Goal: Task Accomplishment & Management: Complete application form

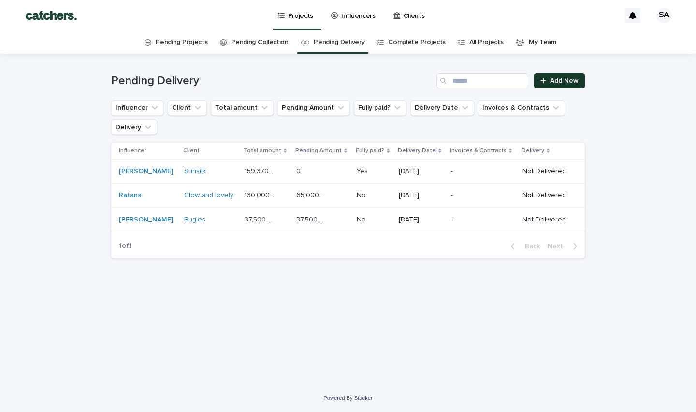
click at [555, 78] on span "Add New" at bounding box center [564, 80] width 29 height 7
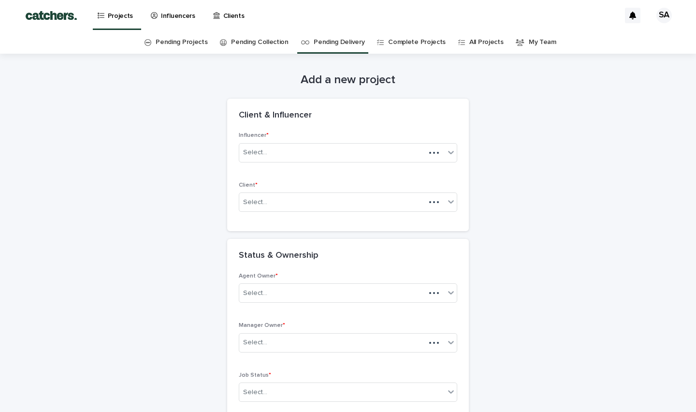
scroll to position [31, 0]
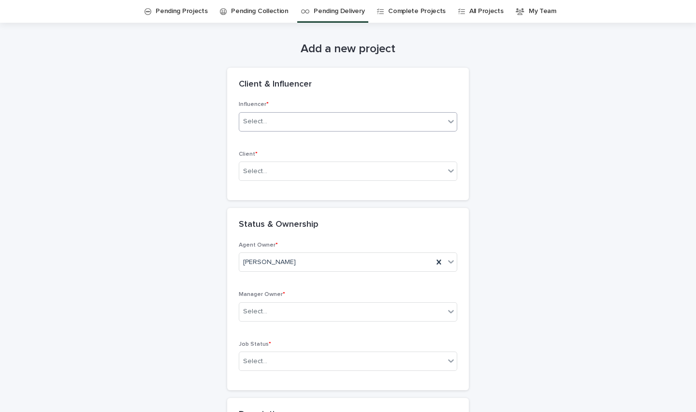
click at [301, 124] on div "Select..." at bounding box center [342, 122] width 206 height 16
click at [339, 85] on div "Client & Influencer" at bounding box center [346, 84] width 215 height 11
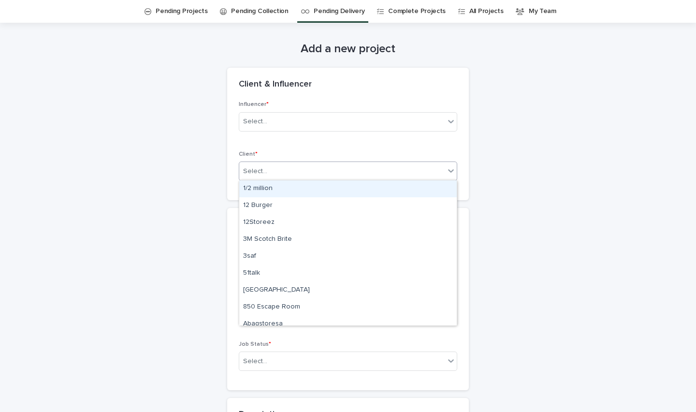
click at [297, 168] on div "Select..." at bounding box center [342, 171] width 206 height 16
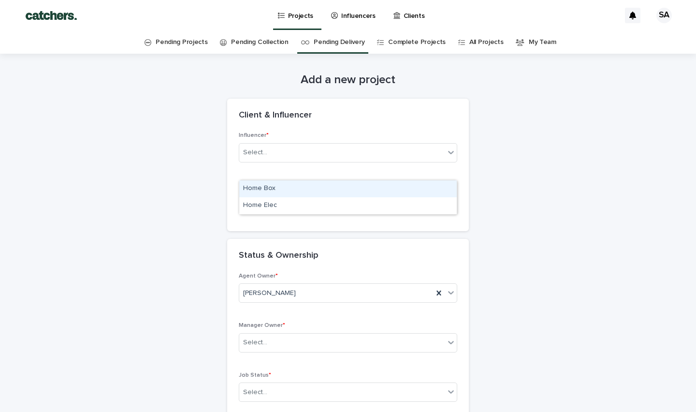
scroll to position [0, 0]
type input "****"
click at [344, 41] on link "Pending Delivery" at bounding box center [339, 42] width 51 height 23
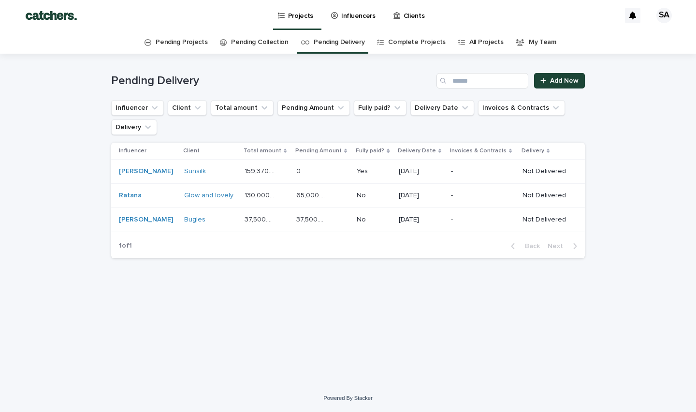
click at [296, 193] on p "65,000.00" at bounding box center [312, 195] width 32 height 10
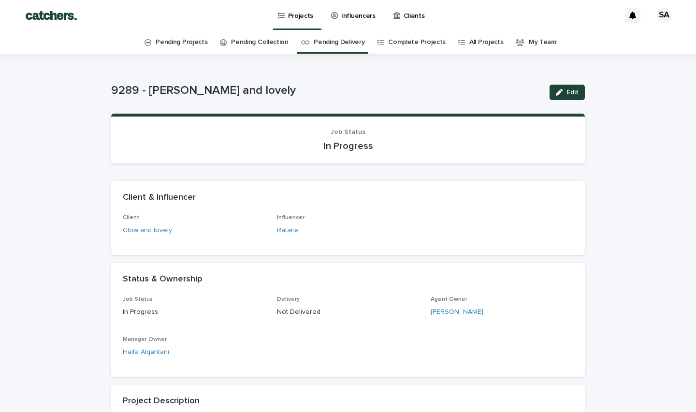
click at [344, 50] on link "Pending Delivery" at bounding box center [339, 42] width 51 height 23
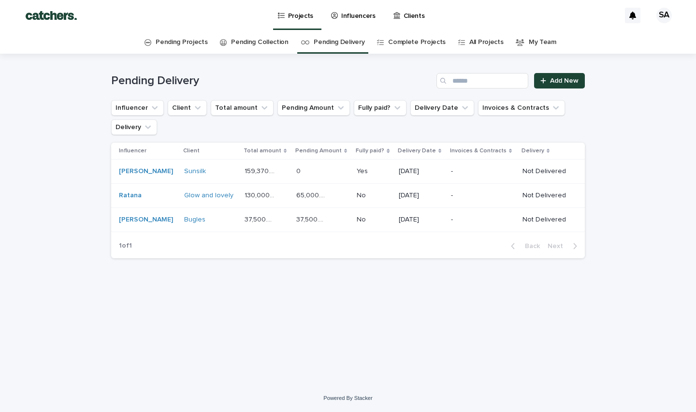
click at [404, 17] on p "Clients" at bounding box center [414, 10] width 21 height 20
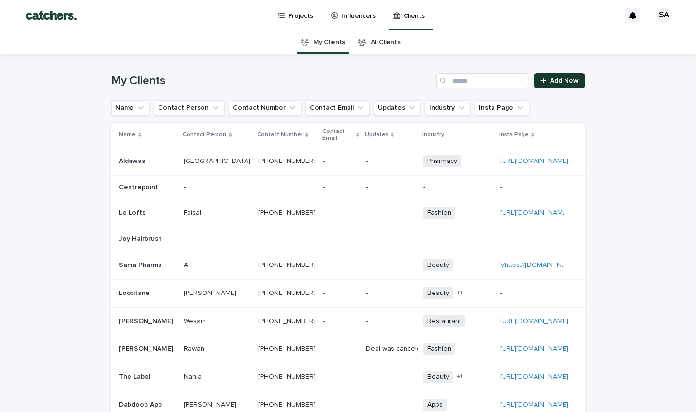
click at [564, 81] on span "Add New" at bounding box center [564, 80] width 29 height 7
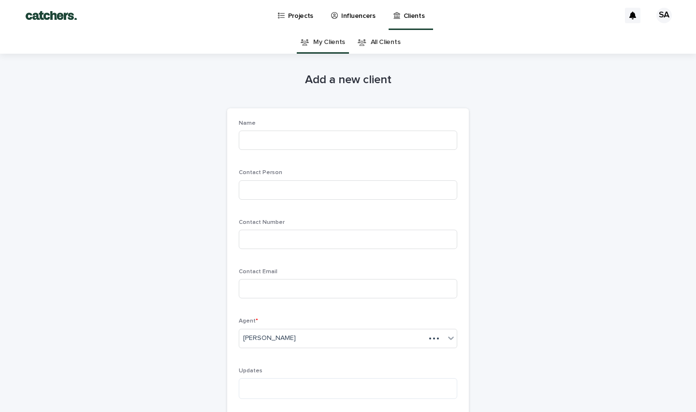
scroll to position [31, 0]
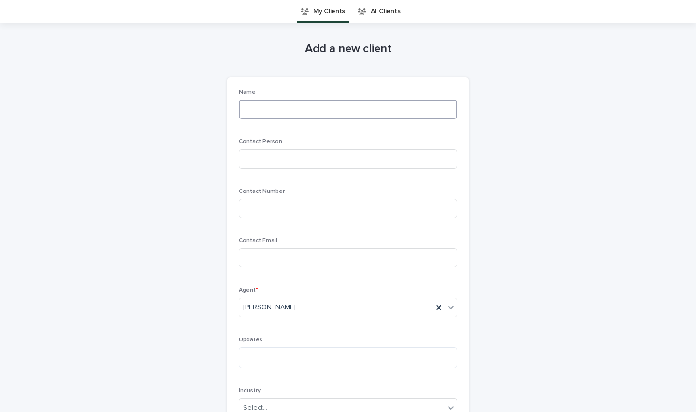
click at [340, 105] on input at bounding box center [348, 109] width 219 height 19
type input "**********"
click at [296, 159] on input at bounding box center [348, 158] width 219 height 19
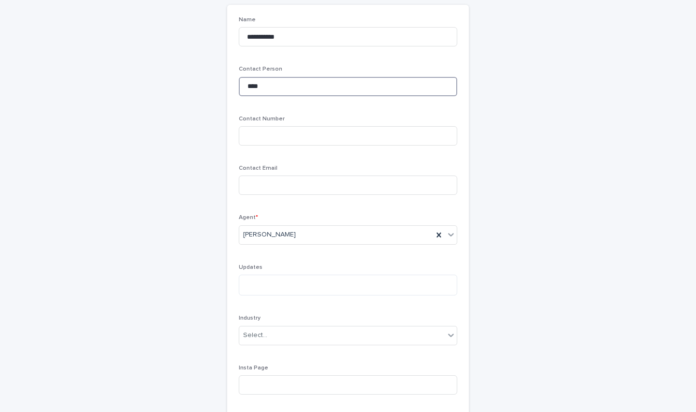
scroll to position [109, 0]
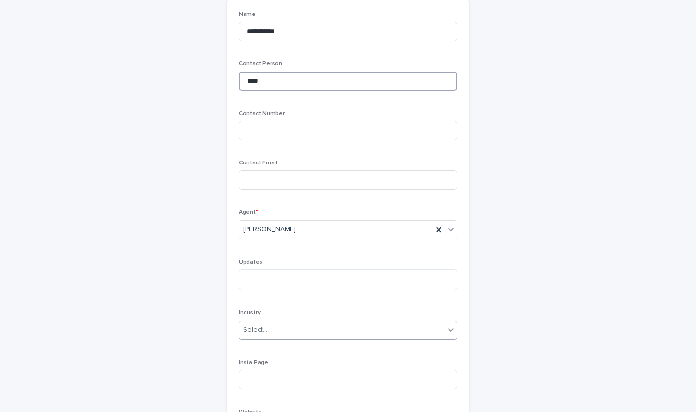
type input "****"
click at [261, 336] on div "Select..." at bounding box center [342, 330] width 206 height 16
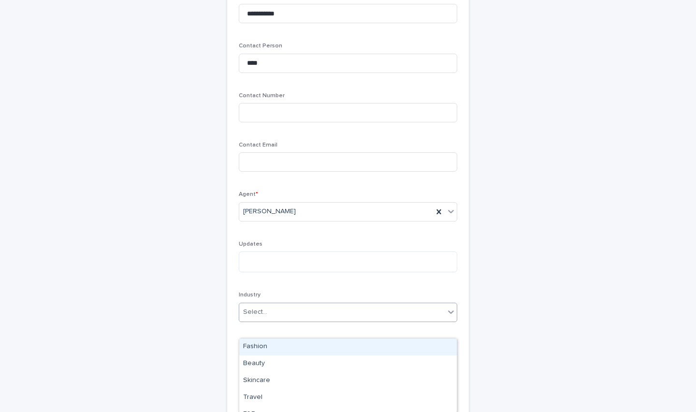
scroll to position [133, 0]
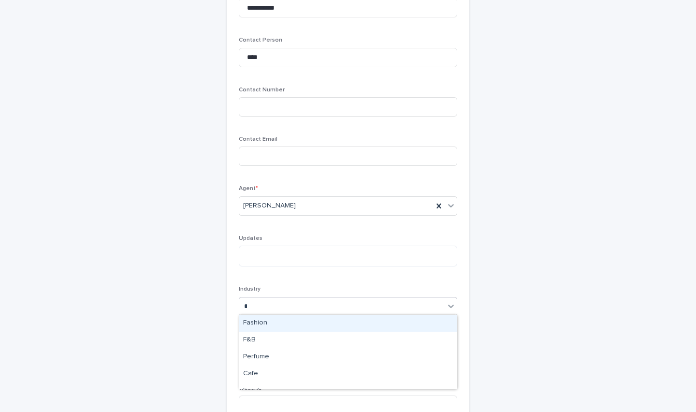
type input "**"
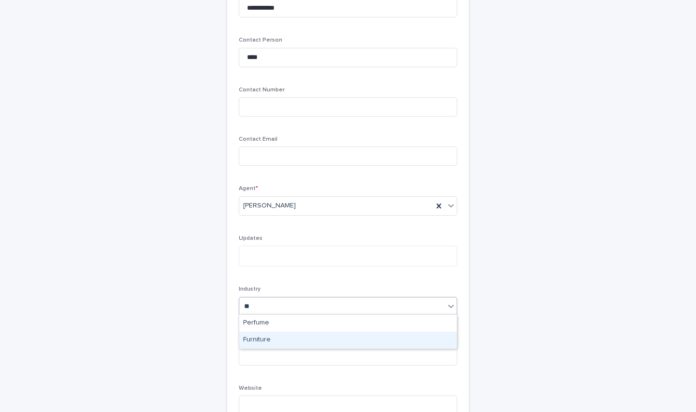
click at [267, 341] on div "Furniture" at bounding box center [348, 340] width 218 height 17
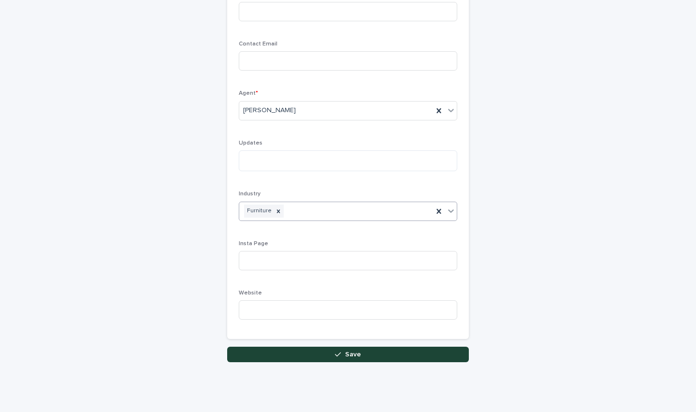
scroll to position [231, 0]
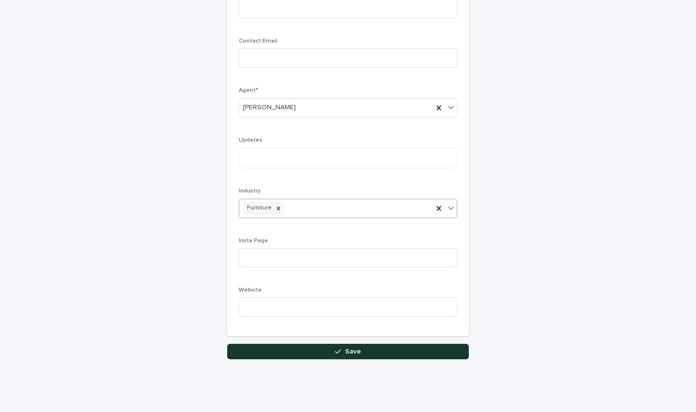
click at [280, 349] on button "Save" at bounding box center [348, 351] width 242 height 15
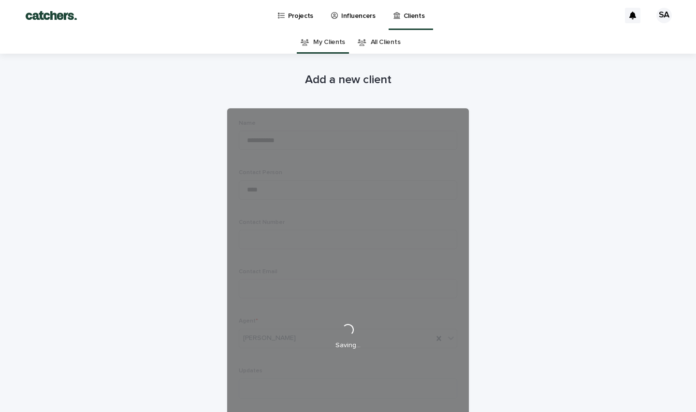
scroll to position [0, 0]
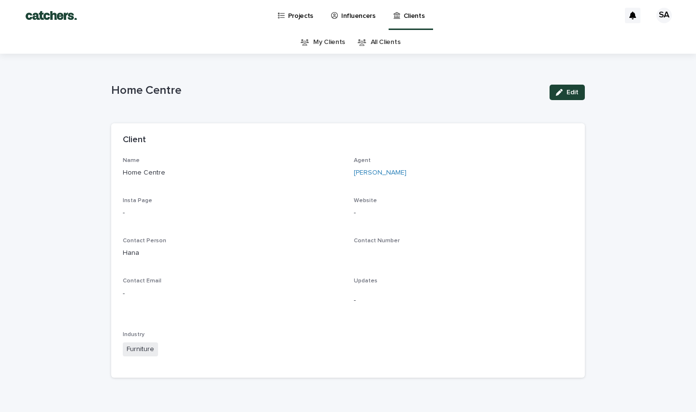
click at [298, 16] on p "Projects" at bounding box center [301, 10] width 26 height 20
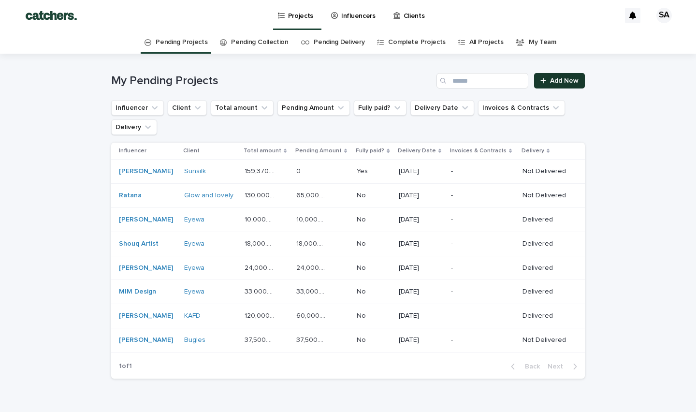
click at [551, 81] on span "Add New" at bounding box center [564, 80] width 29 height 7
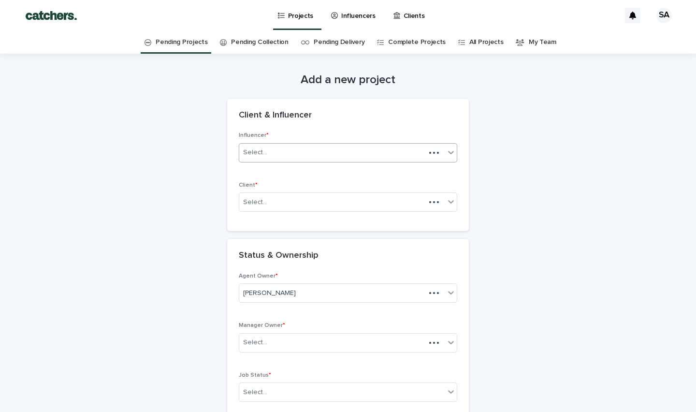
scroll to position [31, 0]
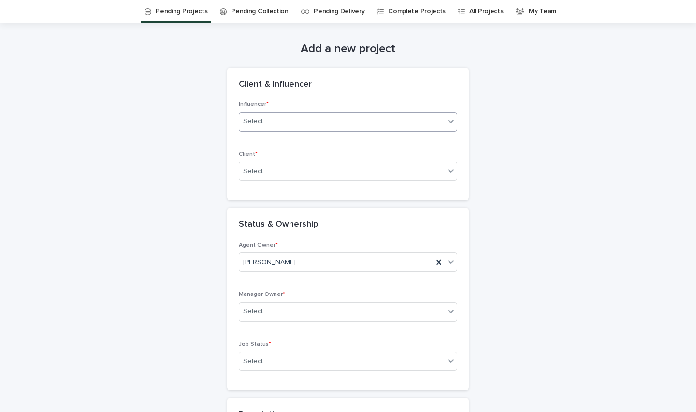
click at [319, 121] on div "Select..." at bounding box center [342, 122] width 206 height 16
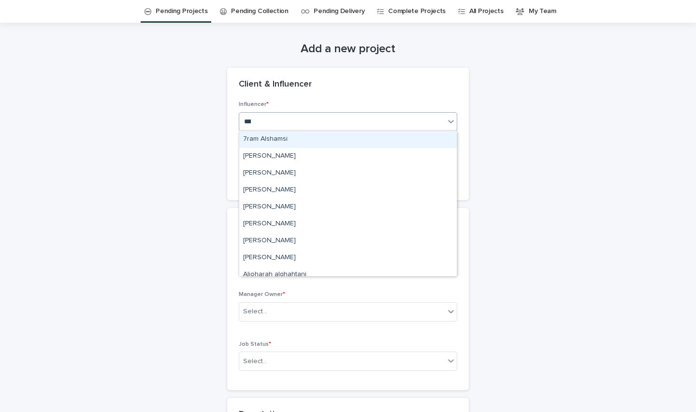
type input "****"
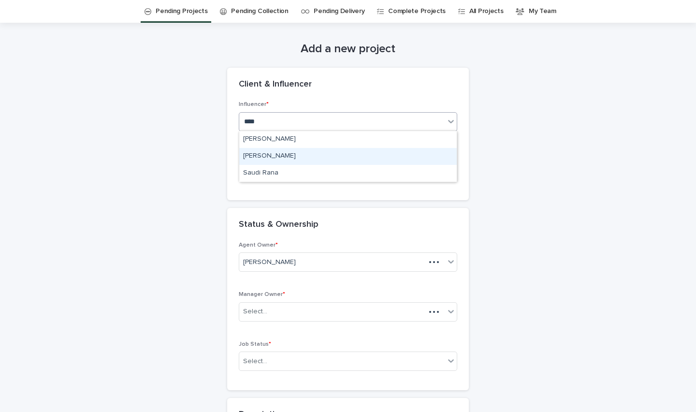
click at [296, 153] on div "[PERSON_NAME]" at bounding box center [348, 156] width 218 height 17
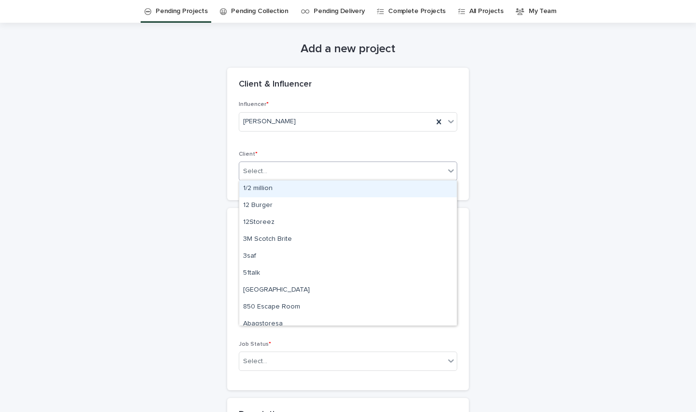
click at [283, 167] on div "Select..." at bounding box center [342, 171] width 206 height 16
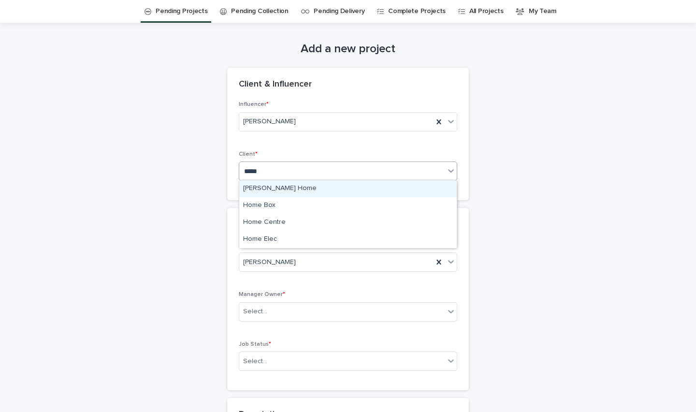
type input "******"
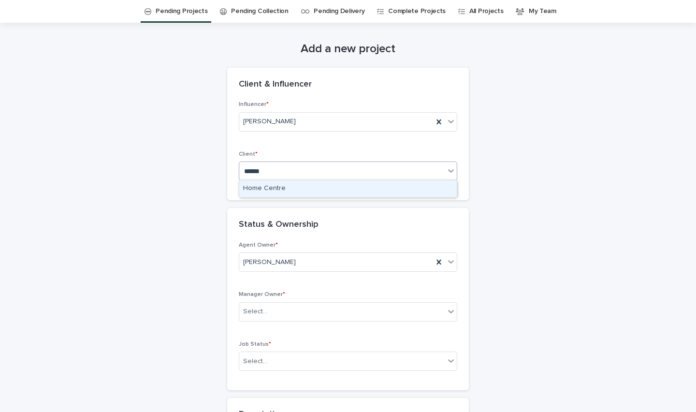
click at [280, 187] on div "Home Centre" at bounding box center [348, 188] width 218 height 17
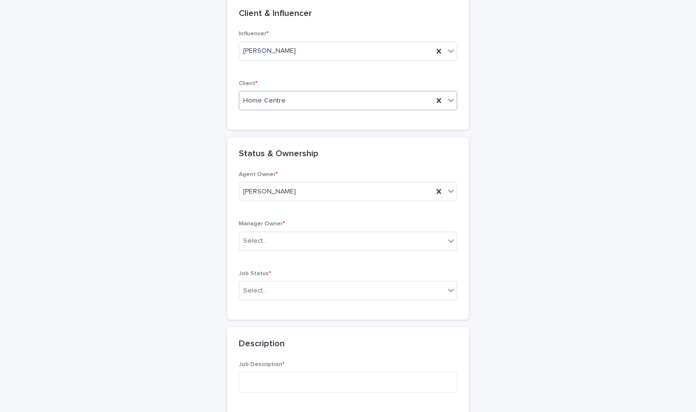
scroll to position [127, 0]
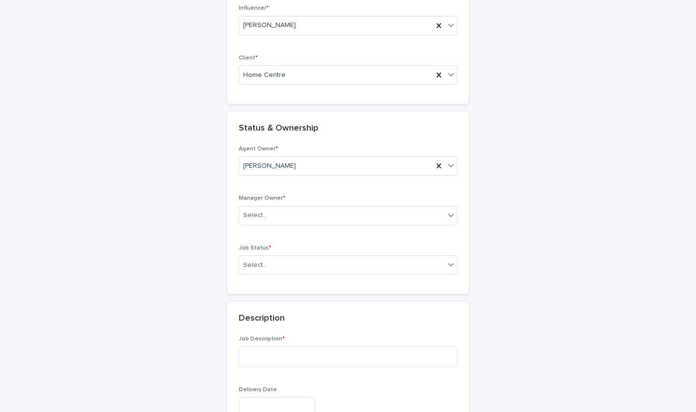
click at [277, 232] on div "Agent Owner * [PERSON_NAME] Manager Owner * Select... Job Status * Select..." at bounding box center [348, 214] width 219 height 137
click at [277, 221] on div "Select..." at bounding box center [342, 215] width 206 height 16
type input "*"
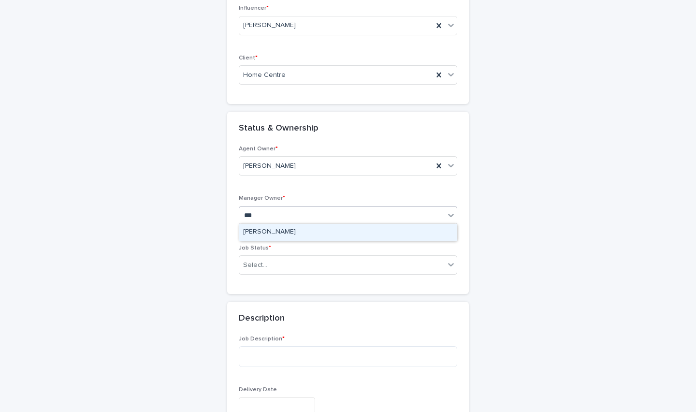
type input "****"
click at [281, 229] on div "[PERSON_NAME]" at bounding box center [348, 232] width 218 height 17
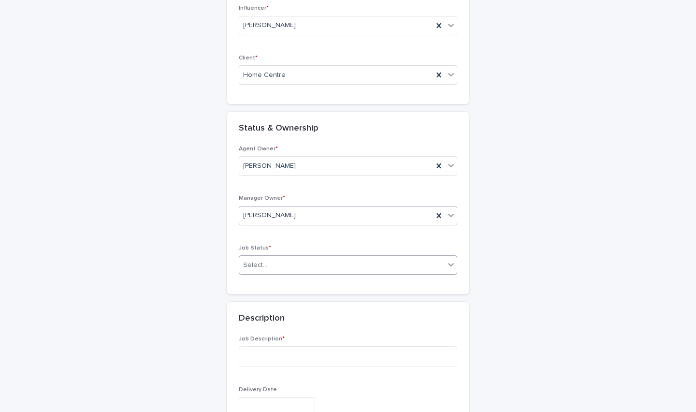
click at [277, 261] on div "Select..." at bounding box center [342, 265] width 206 height 16
click at [278, 277] on div "In Progress" at bounding box center [348, 281] width 218 height 17
click at [276, 346] on textarea at bounding box center [348, 356] width 219 height 21
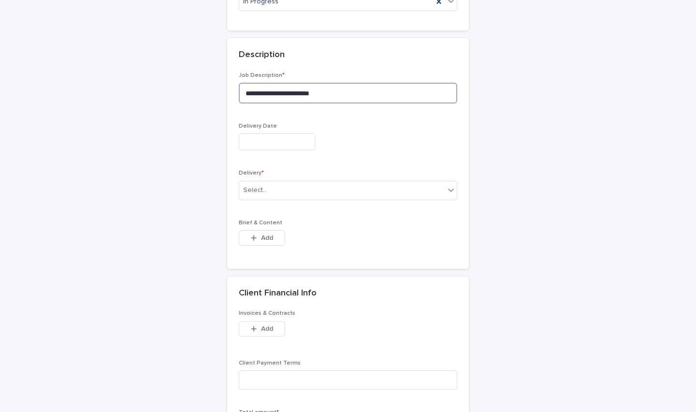
scroll to position [418, 0]
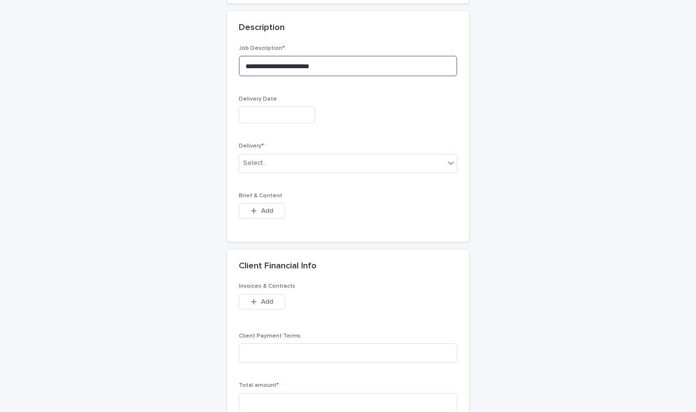
type textarea "**********"
click at [286, 111] on input "text" at bounding box center [277, 114] width 76 height 17
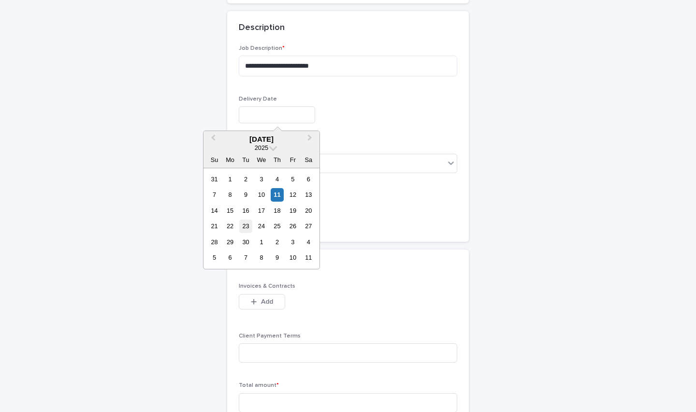
click at [241, 229] on div "23" at bounding box center [245, 226] width 13 height 13
type input "**********"
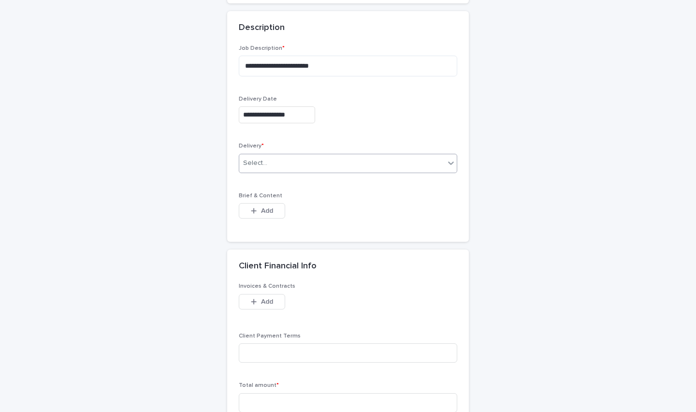
click at [280, 155] on div "Select..." at bounding box center [342, 163] width 206 height 16
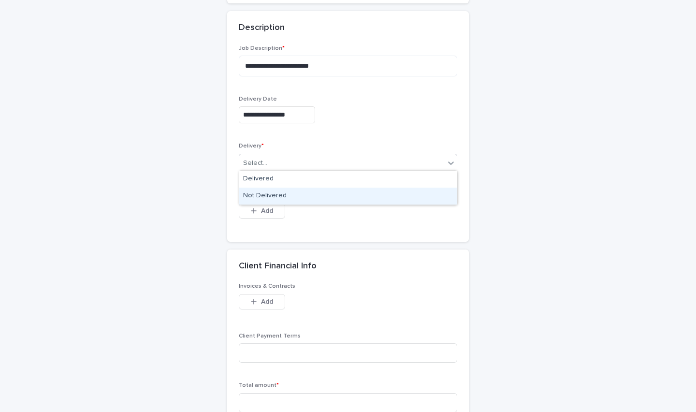
click at [280, 196] on div "Not Delivered" at bounding box center [348, 196] width 218 height 17
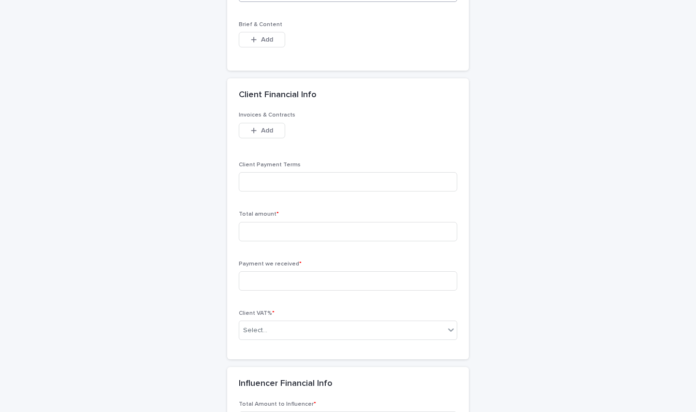
scroll to position [604, 0]
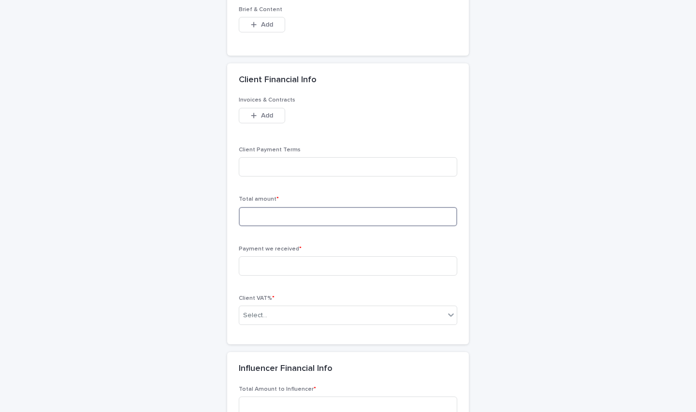
click at [280, 216] on input at bounding box center [348, 216] width 219 height 19
type input "*****"
click at [280, 260] on input at bounding box center [348, 265] width 219 height 19
type input "*"
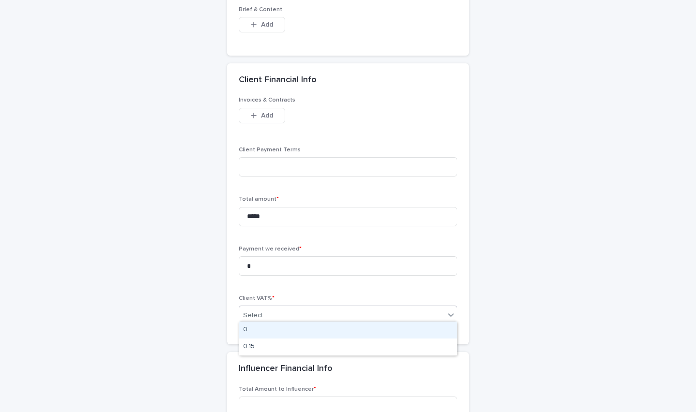
click at [268, 306] on div "Select..." at bounding box center [348, 315] width 219 height 19
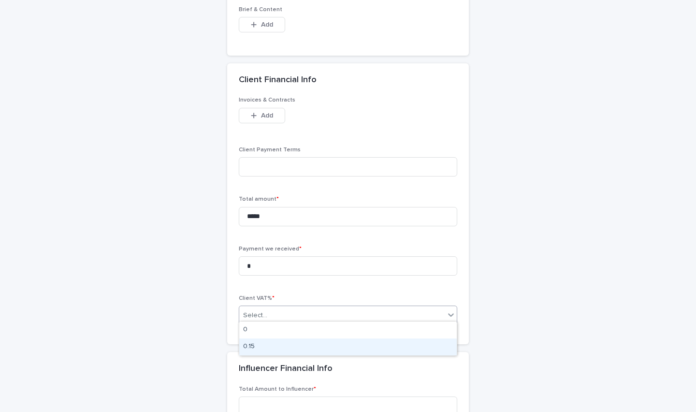
click at [262, 344] on div "0.15" at bounding box center [348, 347] width 218 height 17
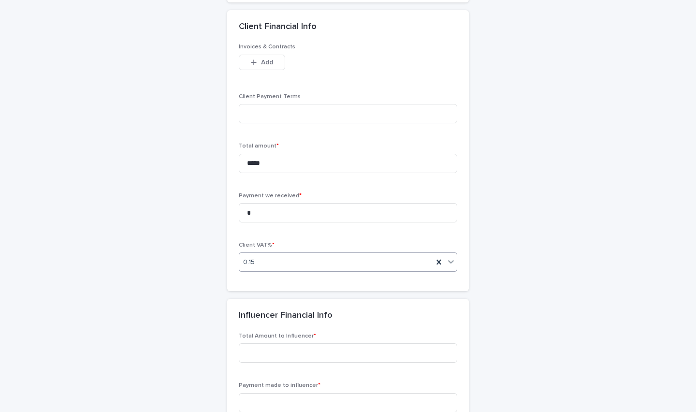
scroll to position [674, 0]
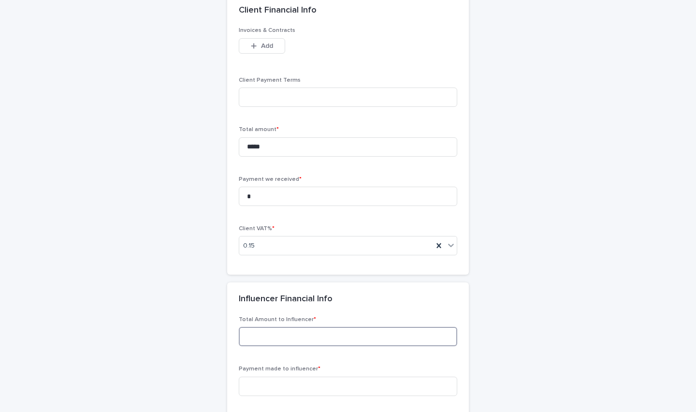
click at [262, 340] on input at bounding box center [348, 336] width 219 height 19
type input "*****"
click at [270, 377] on input at bounding box center [348, 386] width 219 height 19
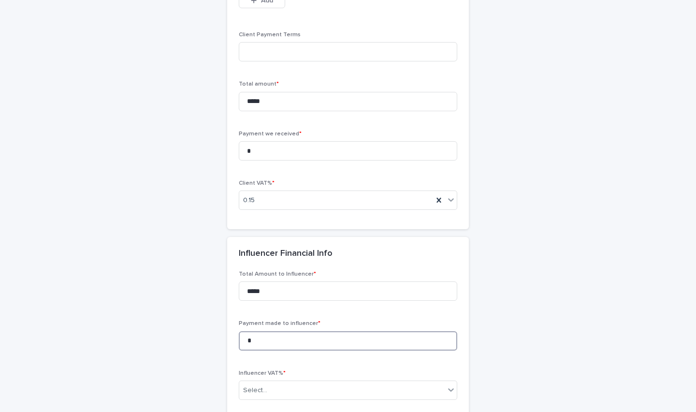
scroll to position [746, 0]
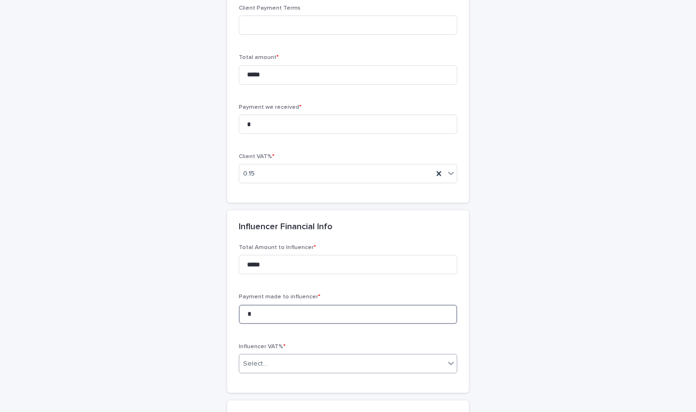
type input "*"
click at [265, 360] on div "Select..." at bounding box center [255, 364] width 24 height 10
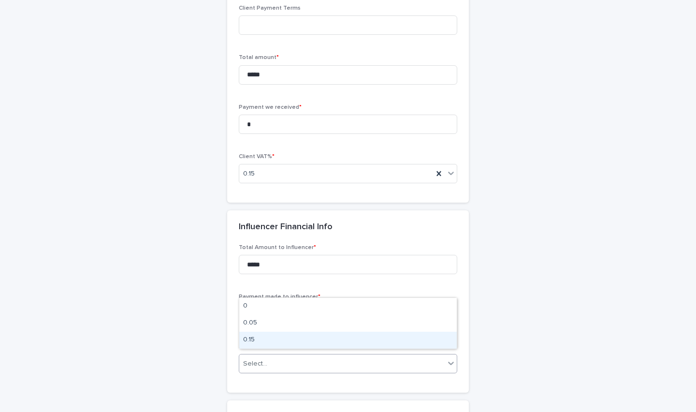
click at [263, 340] on div "0.15" at bounding box center [348, 340] width 218 height 17
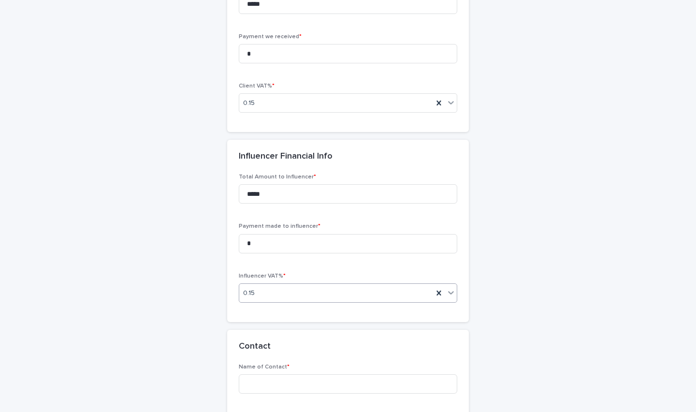
scroll to position [834, 0]
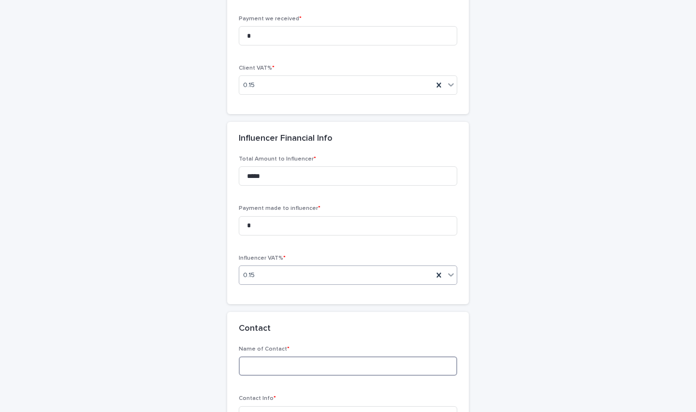
click at [263, 357] on input at bounding box center [348, 365] width 219 height 19
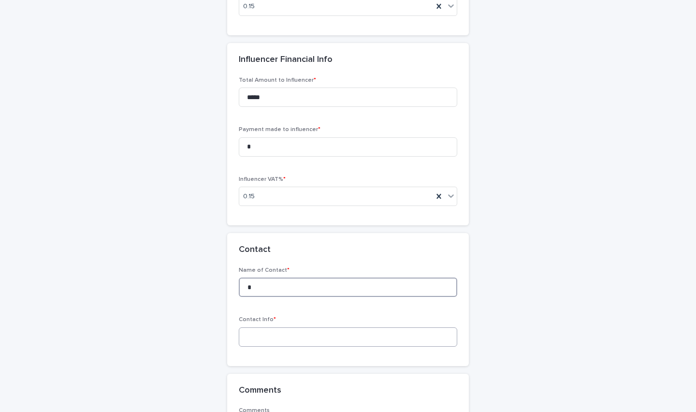
type input "*"
click at [272, 330] on input at bounding box center [348, 336] width 219 height 19
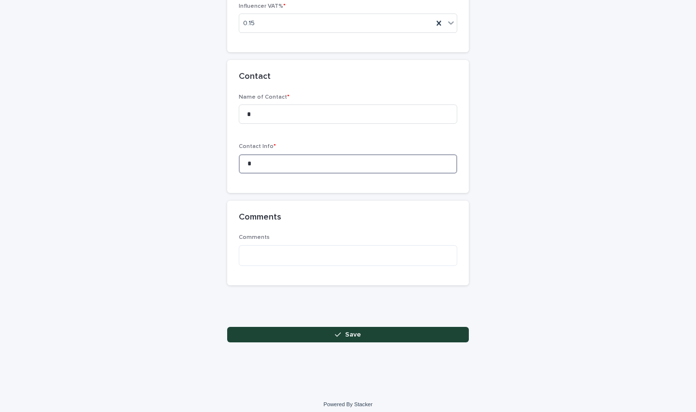
scroll to position [1086, 0]
type input "*"
click at [298, 333] on button "Save" at bounding box center [348, 334] width 242 height 15
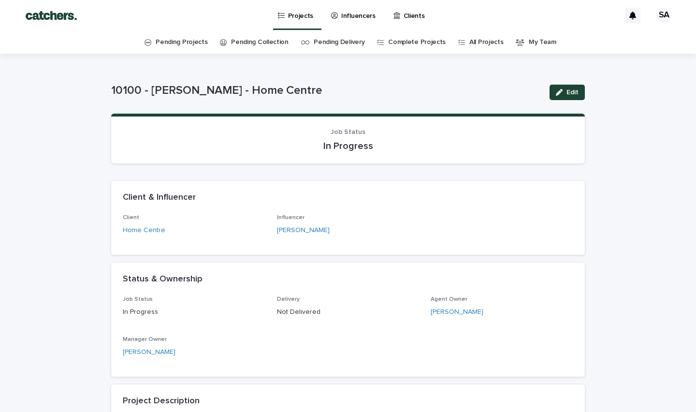
click at [343, 52] on link "Pending Delivery" at bounding box center [339, 42] width 51 height 23
